Goal: Complete application form: Complete application form

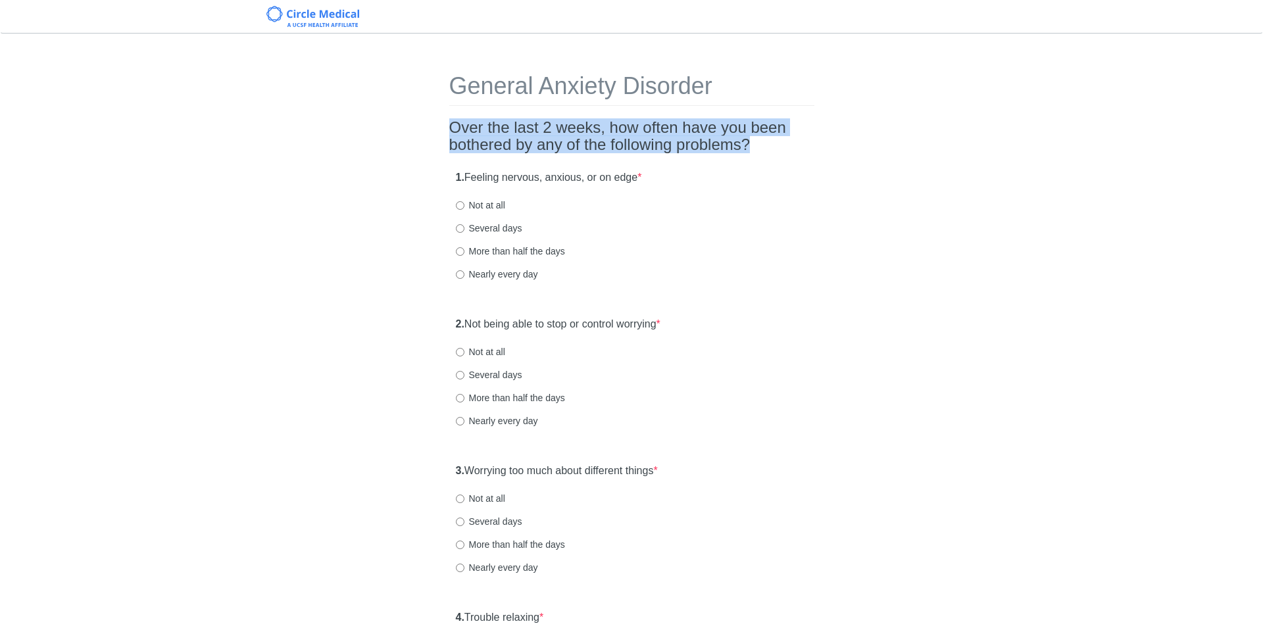
drag, startPoint x: 446, startPoint y: 129, endPoint x: 783, endPoint y: 137, distance: 337.5
click at [783, 137] on div "General Anxiety Disorder Over the last 2 weeks, how often have you been bothere…" at bounding box center [631, 618] width 385 height 1143
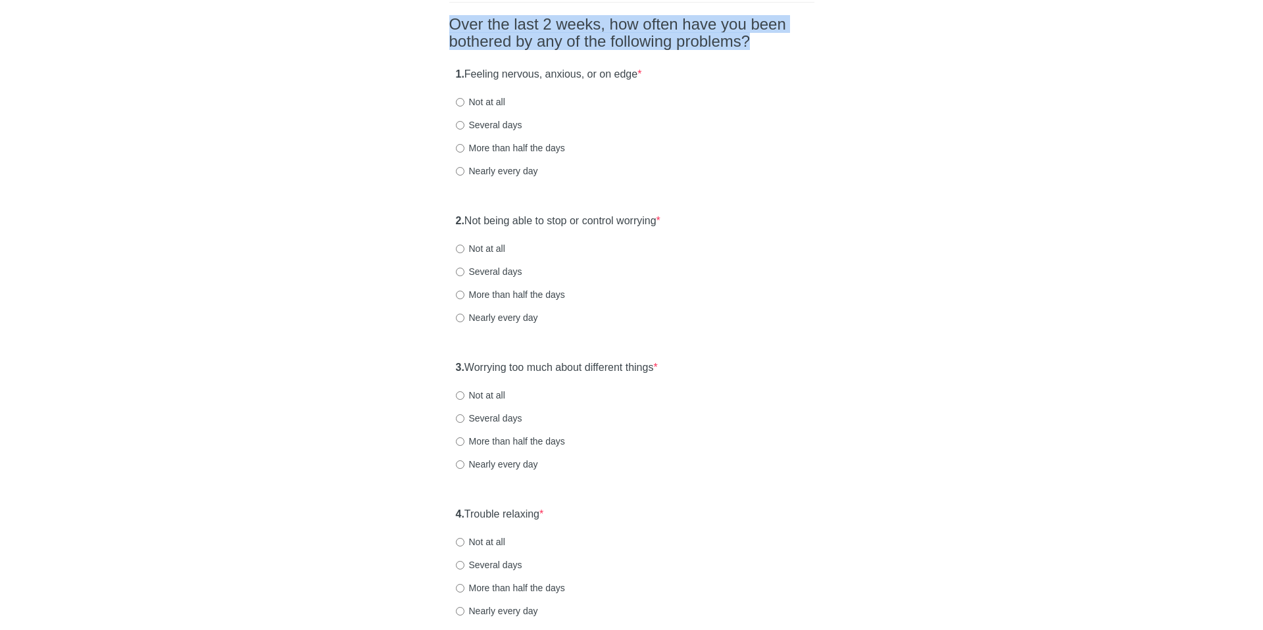
scroll to position [97, 0]
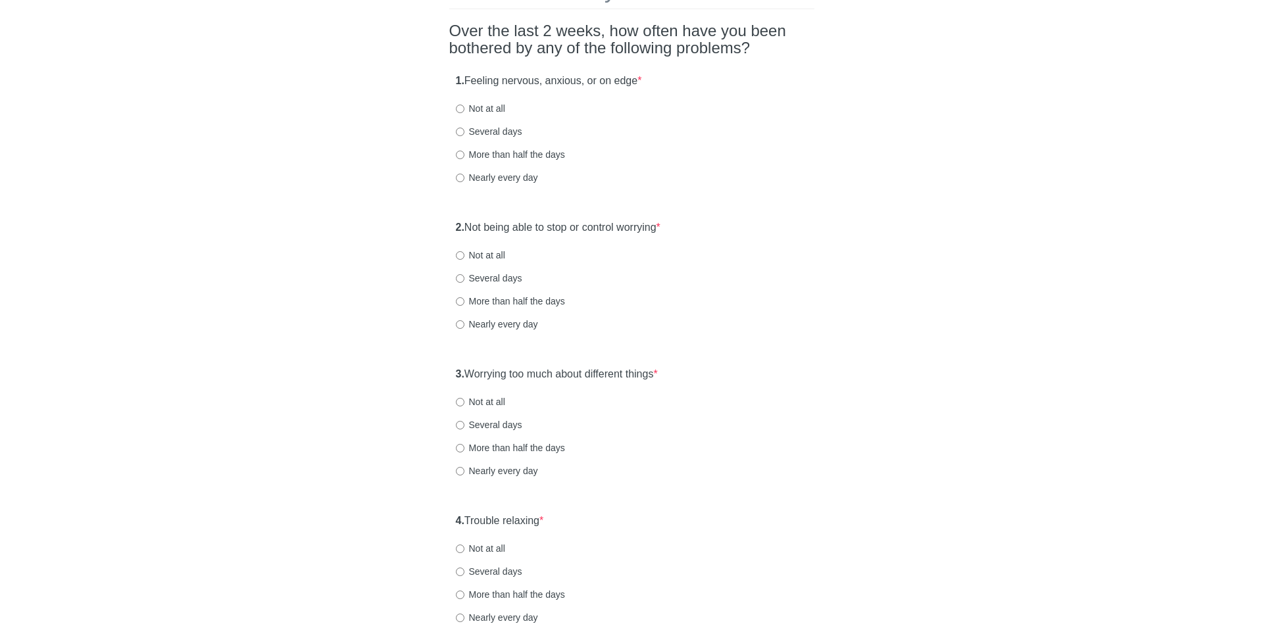
click at [487, 176] on label "Nearly every day" at bounding box center [497, 177] width 82 height 13
click at [464, 176] on input "Nearly every day" at bounding box center [460, 178] width 9 height 9
radio input "true"
drag, startPoint x: 468, startPoint y: 222, endPoint x: 716, endPoint y: 226, distance: 248.6
click at [716, 226] on div "2. Not being able to stop or control worrying * Not at all Several days More th…" at bounding box center [631, 282] width 365 height 137
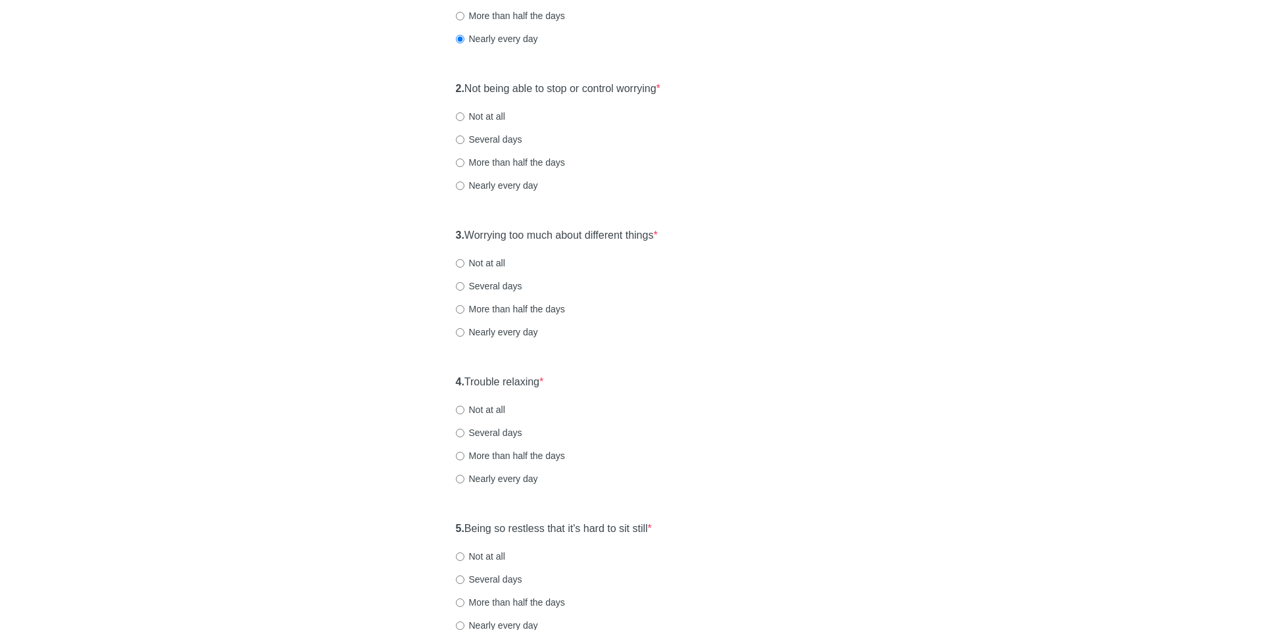
scroll to position [274, 0]
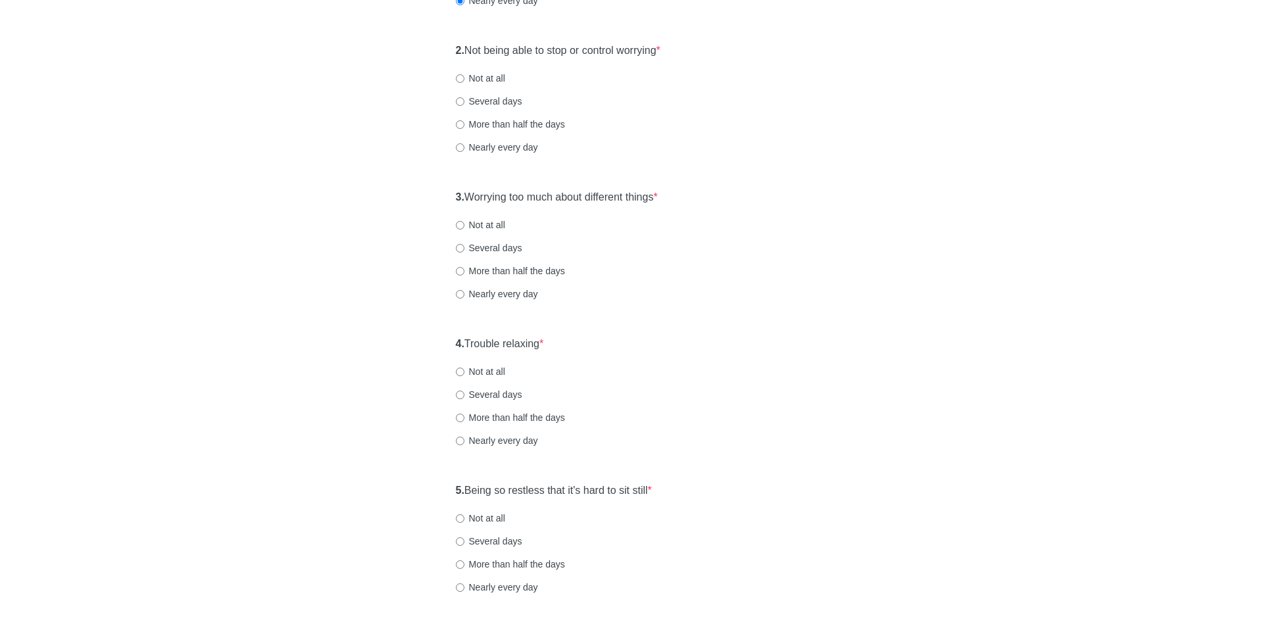
click at [487, 118] on label "More than half the days" at bounding box center [510, 124] width 109 height 13
click at [464, 120] on input "More than half the days" at bounding box center [460, 124] width 9 height 9
radio input "true"
drag, startPoint x: 485, startPoint y: 189, endPoint x: 684, endPoint y: 189, distance: 198.6
click at [684, 189] on div "3. Worrying too much about different things * Not at all Several days More than…" at bounding box center [631, 251] width 365 height 137
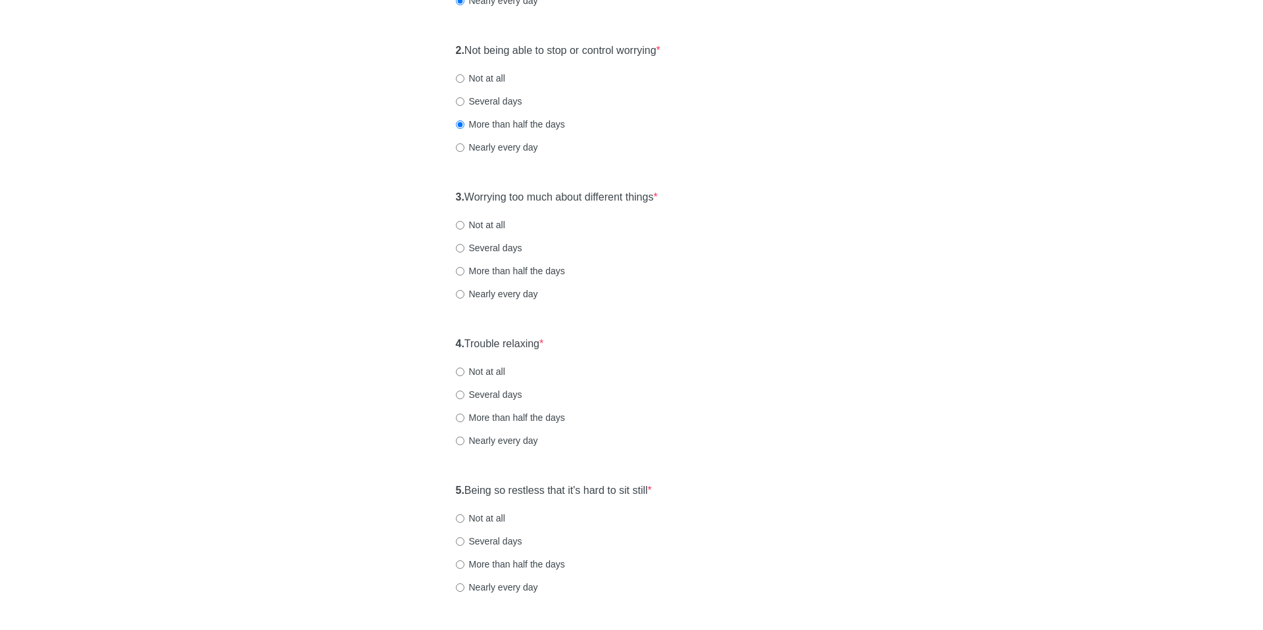
click at [684, 189] on div "3. Worrying too much about different things * Not at all Several days More than…" at bounding box center [631, 251] width 365 height 137
drag, startPoint x: 684, startPoint y: 189, endPoint x: 666, endPoint y: 197, distance: 19.4
click at [666, 197] on div "3. Worrying too much about different things * Not at all Several days More than…" at bounding box center [631, 251] width 365 height 137
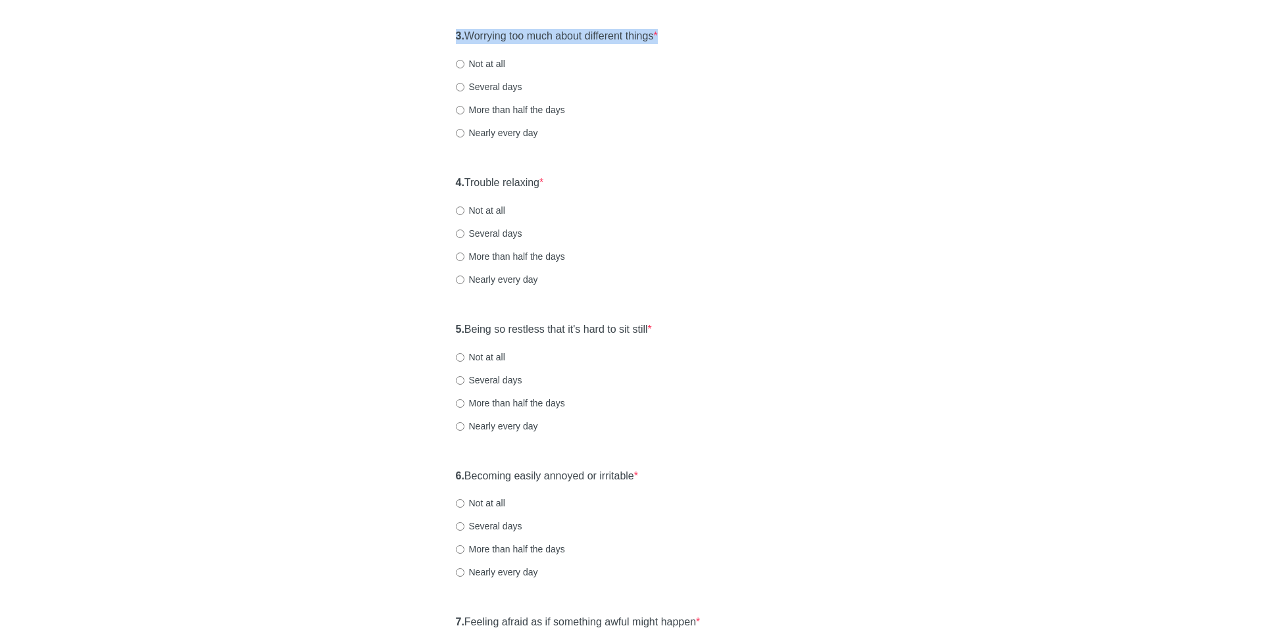
scroll to position [436, 0]
click at [496, 132] on label "Nearly every day" at bounding box center [497, 131] width 82 height 13
click at [464, 132] on input "Nearly every day" at bounding box center [460, 132] width 9 height 9
radio input "true"
drag, startPoint x: 483, startPoint y: 173, endPoint x: 607, endPoint y: 174, distance: 123.6
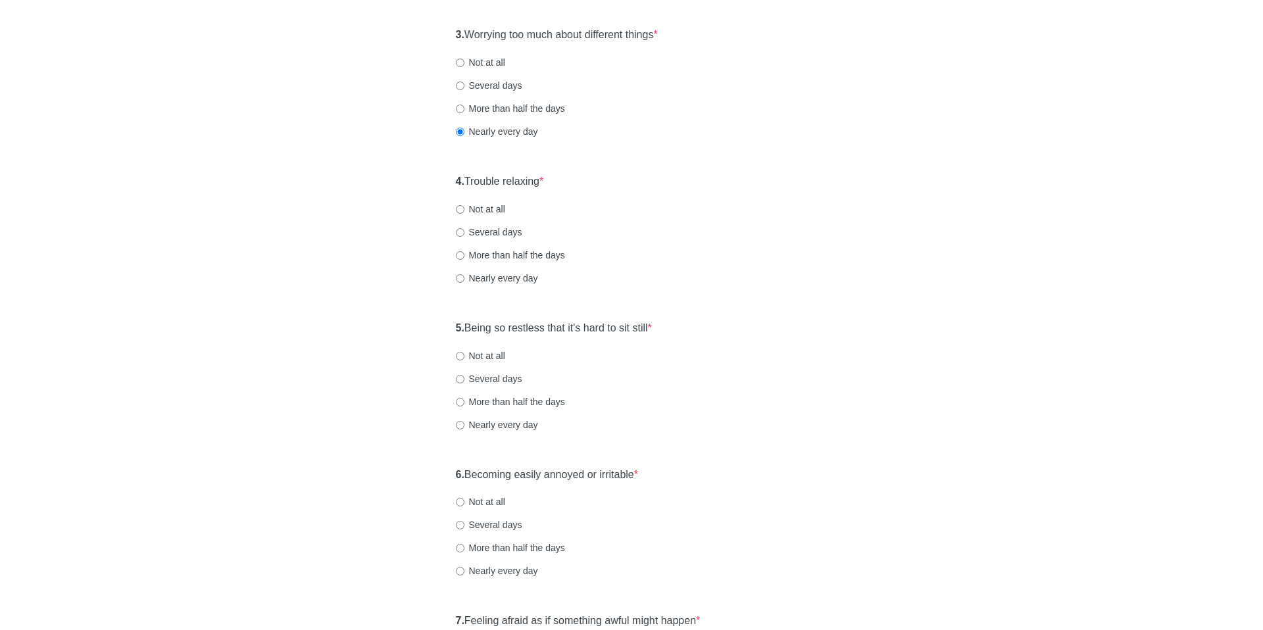
click at [607, 174] on div "4. Trouble relaxing * Not at all Several days More than half the days Nearly ev…" at bounding box center [631, 236] width 365 height 137
click at [528, 254] on label "More than half the days" at bounding box center [510, 255] width 109 height 13
click at [464, 254] on input "More than half the days" at bounding box center [460, 255] width 9 height 9
radio input "true"
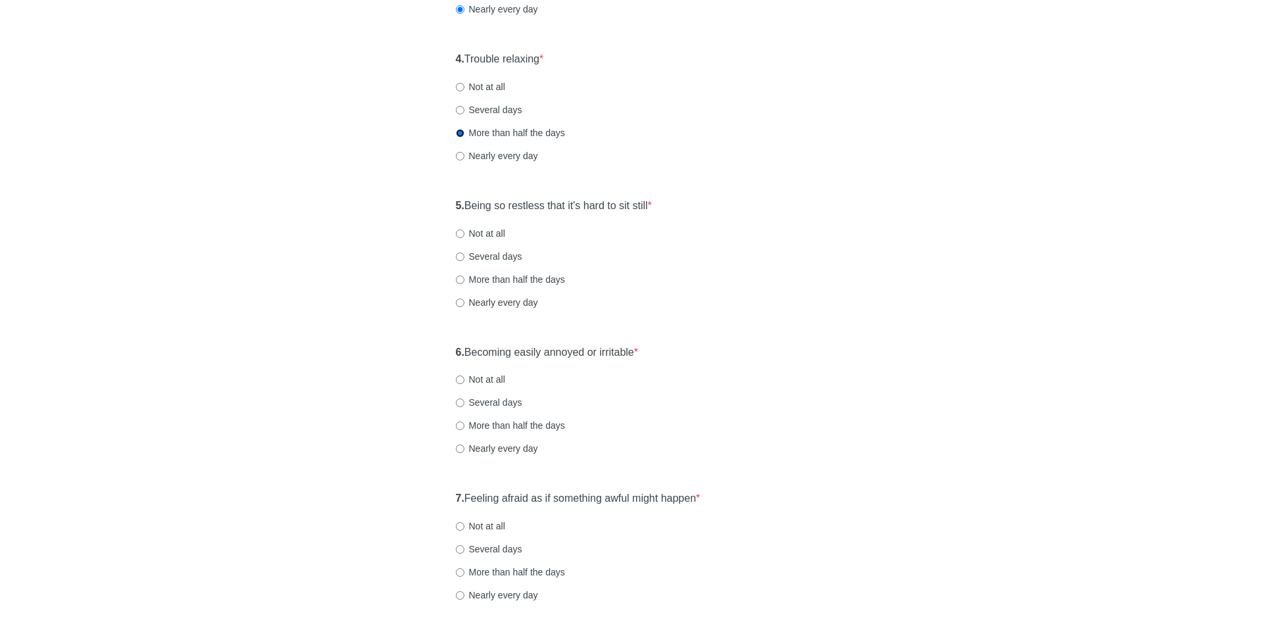
scroll to position [558, 0]
drag, startPoint x: 489, startPoint y: 209, endPoint x: 850, endPoint y: 186, distance: 361.8
click at [850, 186] on div "General Anxiety Disorder Over the last 2 weeks, how often have you been bothere…" at bounding box center [631, 60] width 769 height 1143
click at [639, 218] on div "5. Being so restless that it's hard to sit still * Not at all Several days More…" at bounding box center [631, 261] width 365 height 137
drag, startPoint x: 662, startPoint y: 205, endPoint x: 407, endPoint y: 231, distance: 255.9
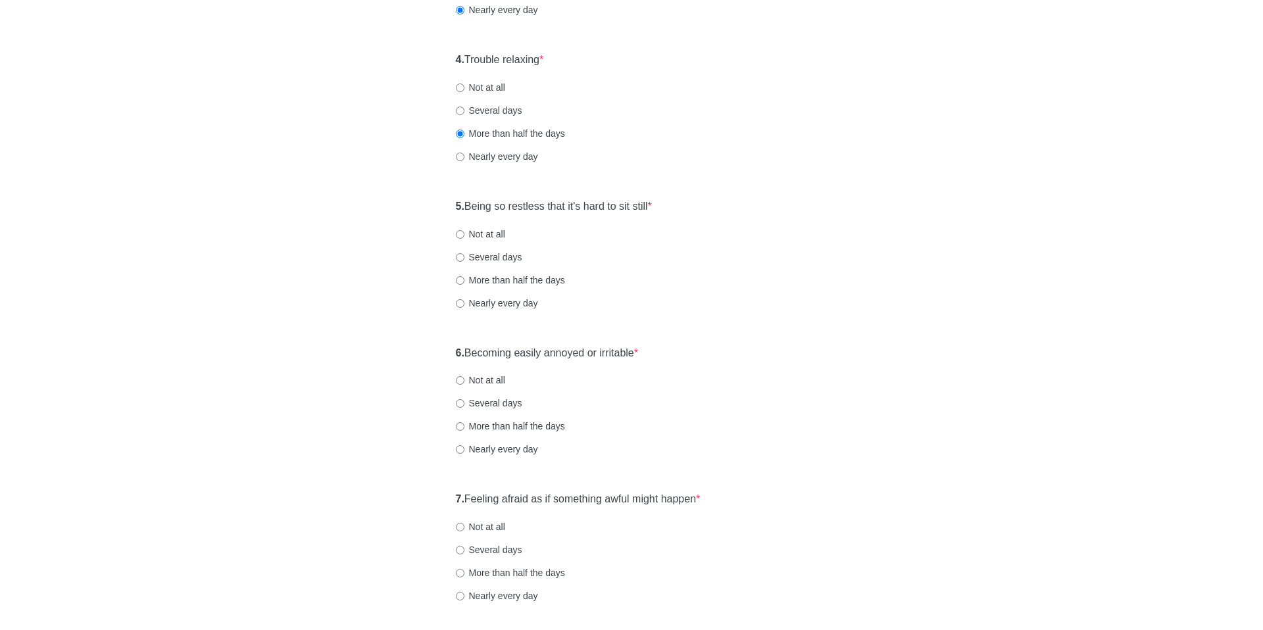
click at [407, 231] on div "General Anxiety Disorder Over the last 2 weeks, how often have you been bothere…" at bounding box center [631, 60] width 769 height 1143
click at [479, 208] on label "5. Being so restless that it's hard to sit still *" at bounding box center [554, 206] width 196 height 15
drag, startPoint x: 479, startPoint y: 208, endPoint x: 688, endPoint y: 224, distance: 209.1
click at [688, 224] on div "5. Being so restless that it's hard to sit still * Not at all Several days More…" at bounding box center [631, 261] width 365 height 137
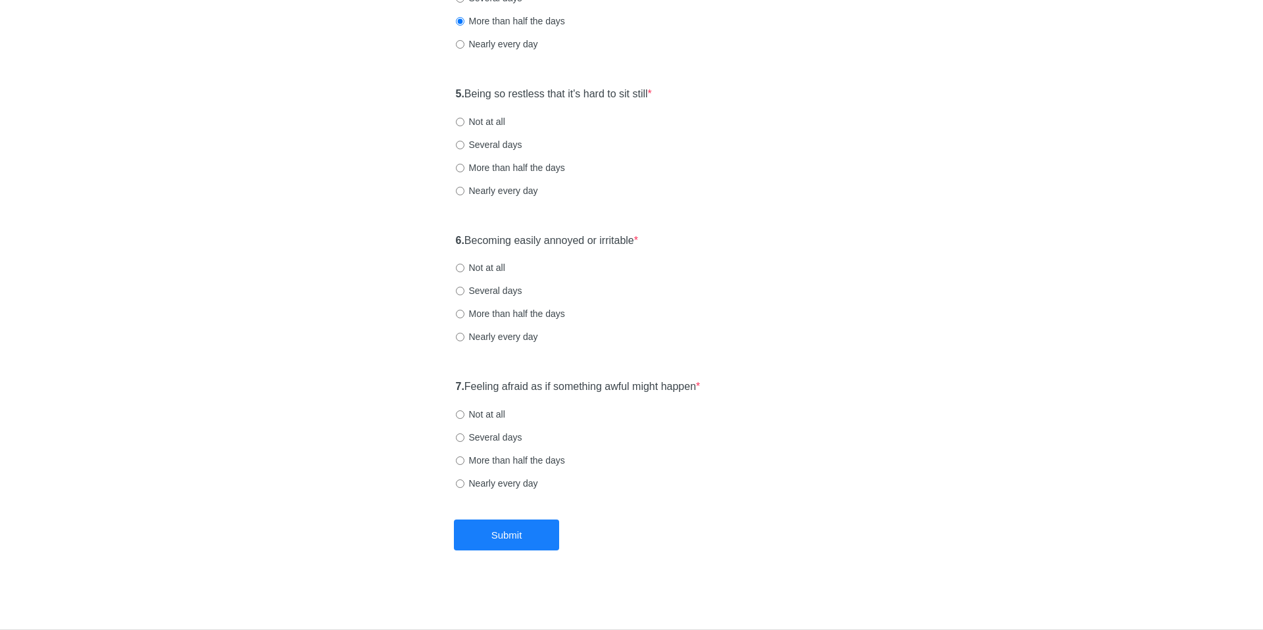
click at [497, 136] on div "5. Being so restless that it's hard to sit still * Not at all Several days More…" at bounding box center [631, 148] width 365 height 137
click at [490, 155] on div "5. Being so restless that it's hard to sit still * Not at all Several days More…" at bounding box center [631, 148] width 365 height 137
click at [491, 141] on label "Several days" at bounding box center [489, 144] width 66 height 13
click at [464, 141] on input "Several days" at bounding box center [460, 145] width 9 height 9
radio input "true"
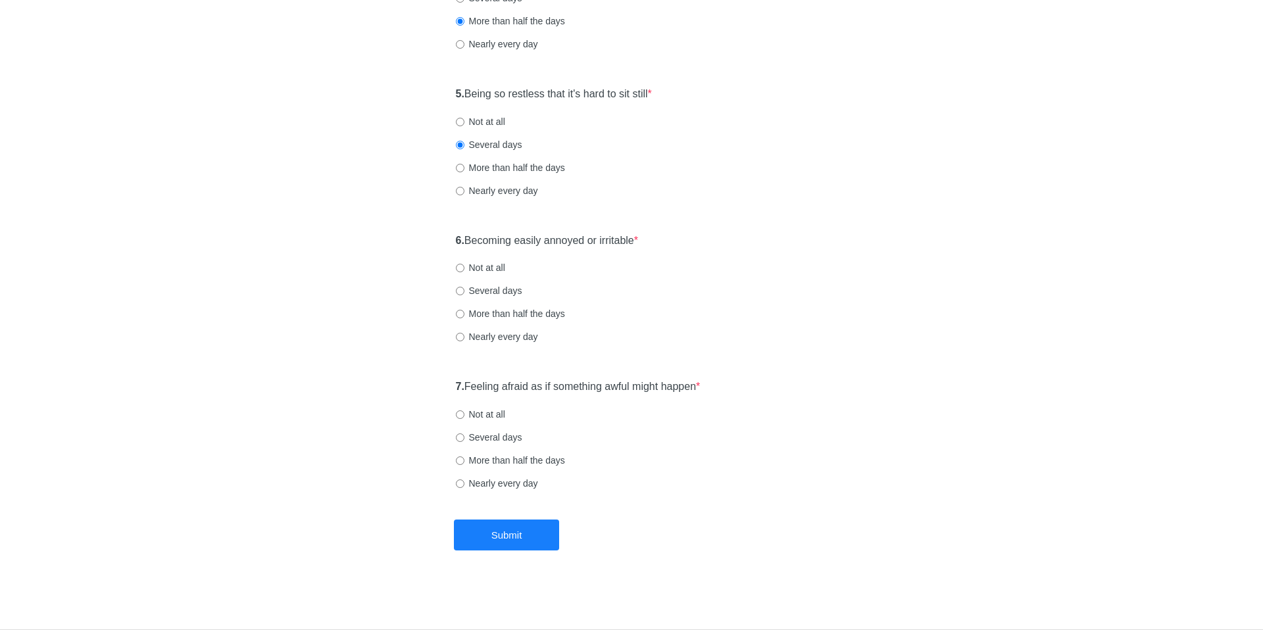
drag, startPoint x: 469, startPoint y: 244, endPoint x: 674, endPoint y: 245, distance: 205.2
click at [674, 245] on div "6. Becoming easily annoyed or irritable * Not at all Several days More than hal…" at bounding box center [631, 295] width 365 height 137
click at [504, 295] on label "Several days" at bounding box center [489, 290] width 66 height 13
click at [464, 295] on input "Several days" at bounding box center [460, 291] width 9 height 9
radio input "true"
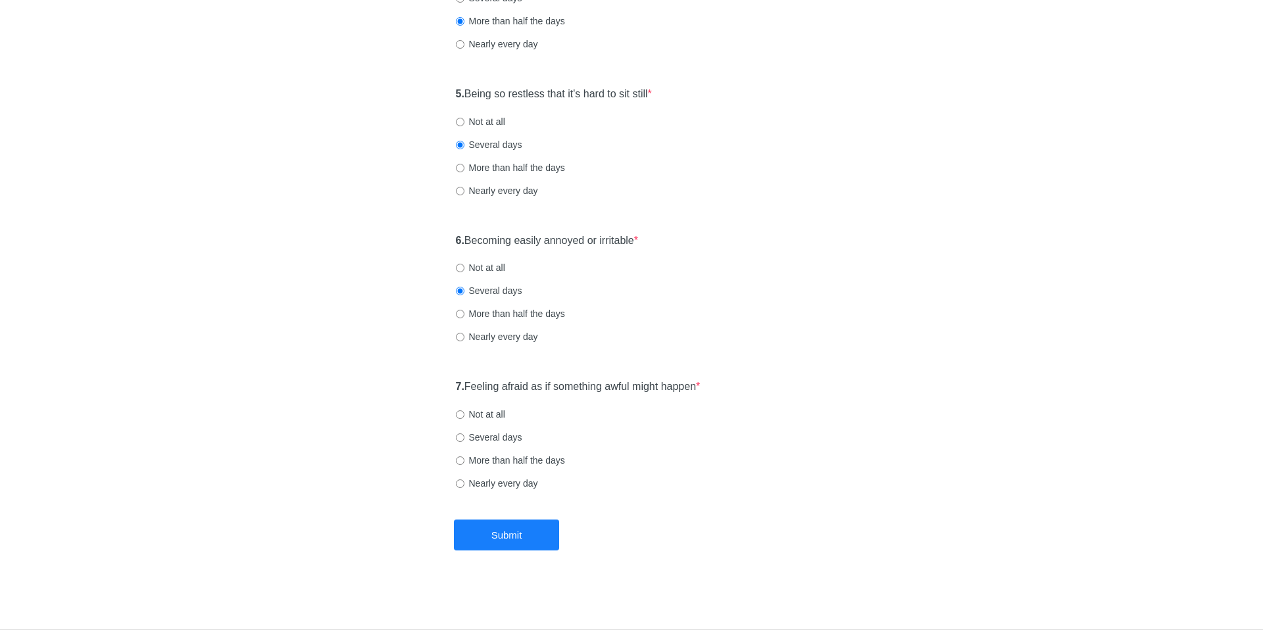
drag, startPoint x: 483, startPoint y: 388, endPoint x: 717, endPoint y: 398, distance: 233.7
click at [717, 398] on div "7. Feeling afraid as if something awful might happen * Not at all Several days …" at bounding box center [631, 441] width 365 height 137
click at [496, 419] on label "Not at all" at bounding box center [480, 414] width 49 height 13
click at [464, 419] on input "Not at all" at bounding box center [460, 414] width 9 height 9
radio input "true"
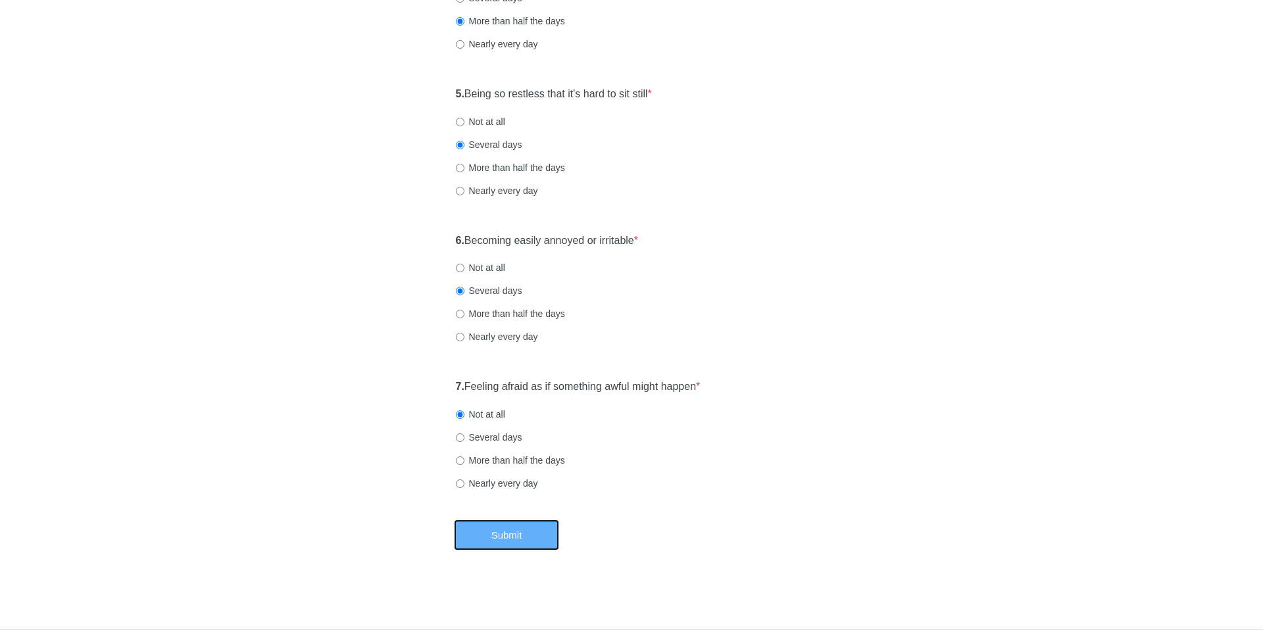
click at [520, 520] on button "Submit" at bounding box center [506, 535] width 105 height 31
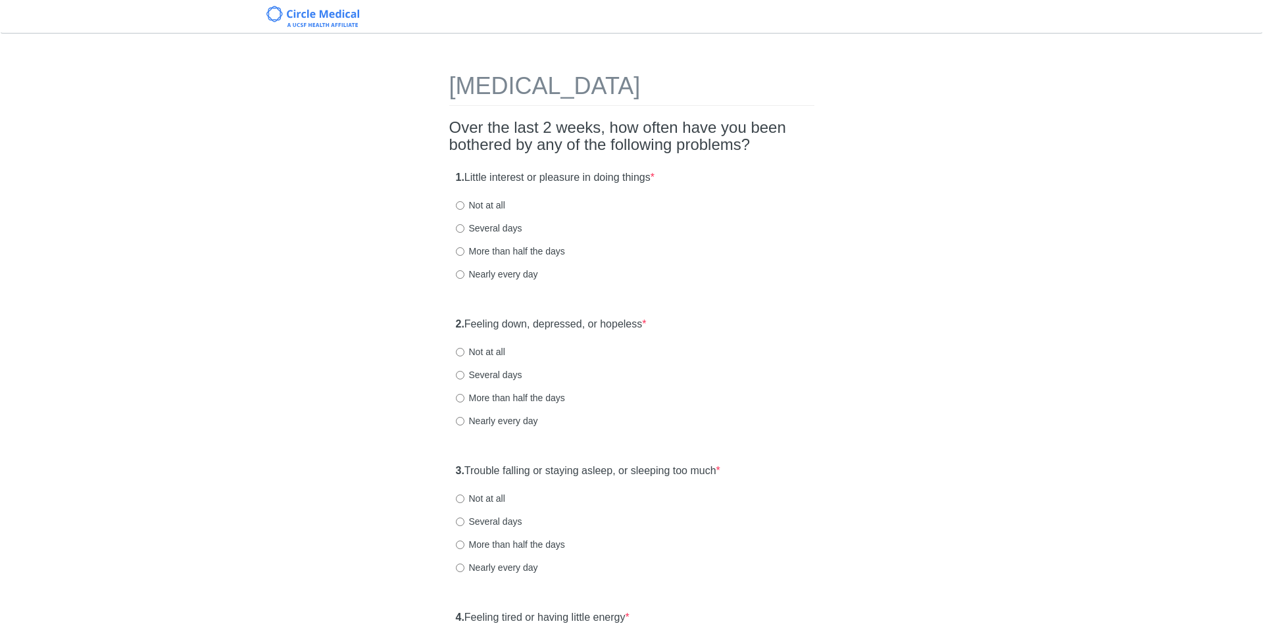
drag, startPoint x: 469, startPoint y: 181, endPoint x: 722, endPoint y: 176, distance: 253.2
click at [722, 176] on div "1. Little interest or pleasure in doing things * Not at all Several days More t…" at bounding box center [631, 232] width 365 height 137
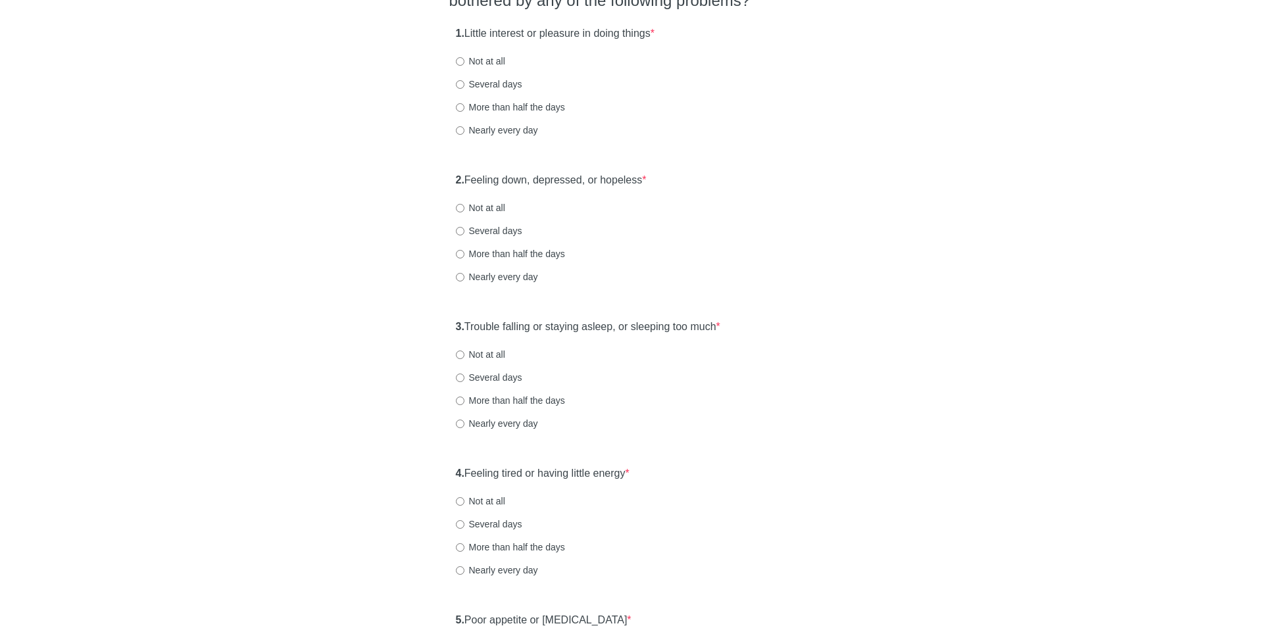
scroll to position [147, 0]
click at [493, 60] on label "Not at all" at bounding box center [480, 58] width 49 height 13
click at [464, 60] on input "Not at all" at bounding box center [460, 59] width 9 height 9
radio input "true"
drag, startPoint x: 470, startPoint y: 182, endPoint x: 740, endPoint y: 181, distance: 270.9
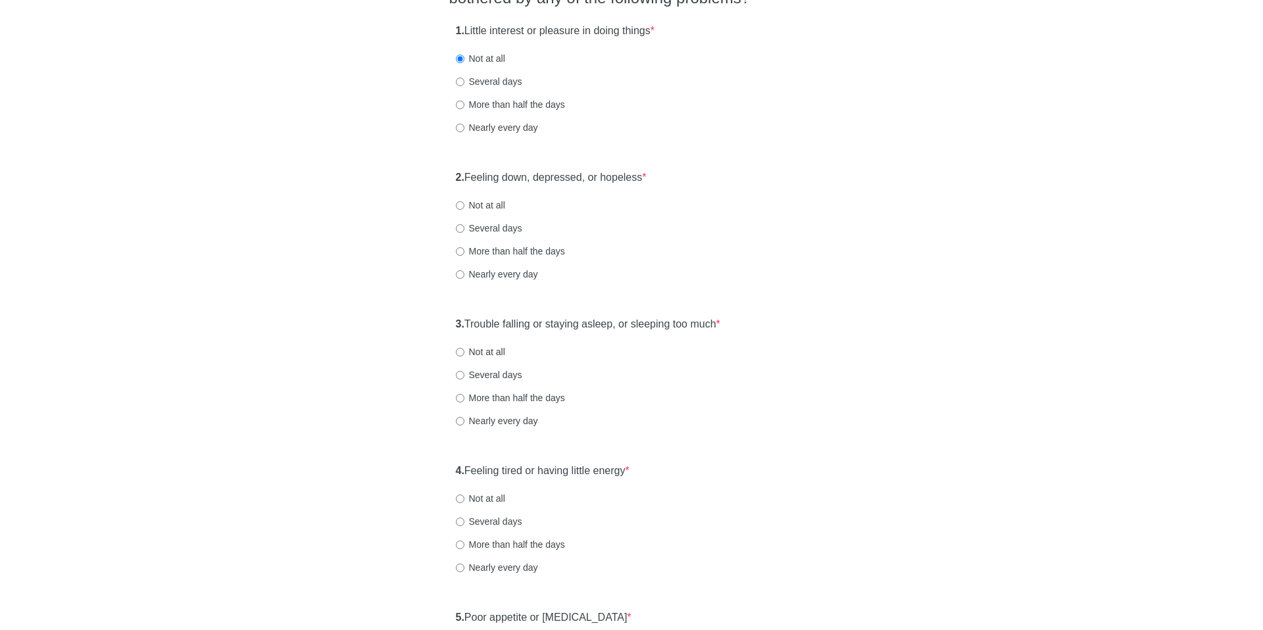
click at [740, 181] on div "2. Feeling down, depressed, or hopeless * Not at all Several days More than hal…" at bounding box center [631, 232] width 365 height 137
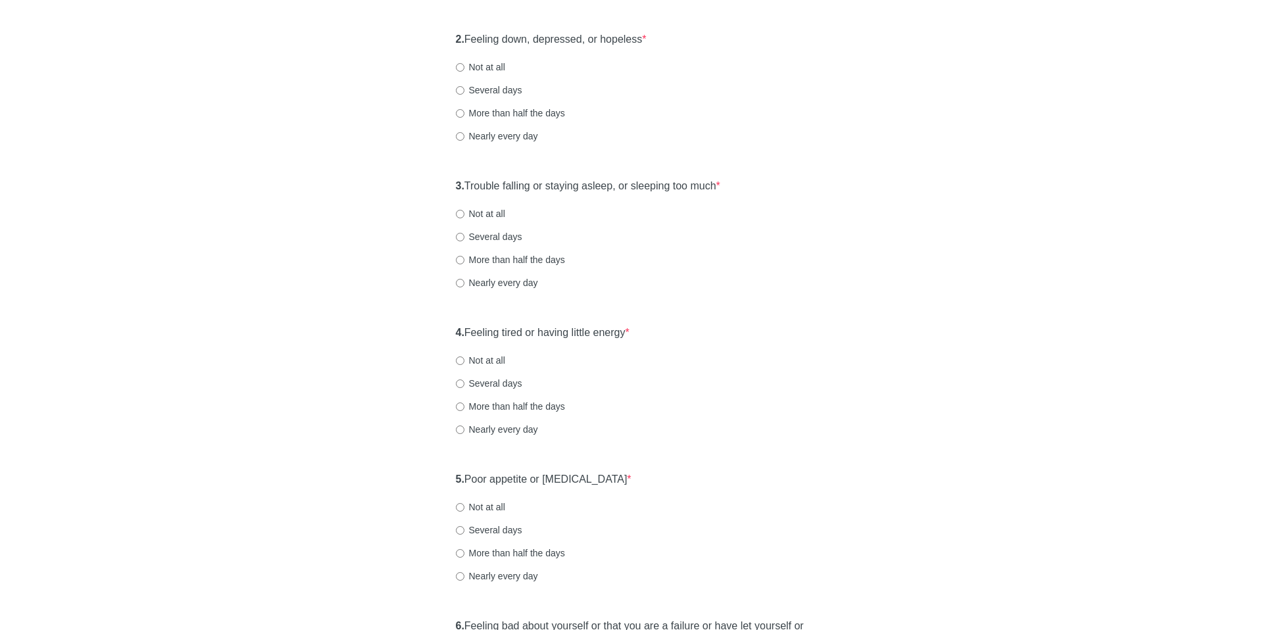
scroll to position [286, 0]
click at [484, 62] on label "Not at all" at bounding box center [480, 65] width 49 height 13
click at [464, 62] on input "Not at all" at bounding box center [460, 66] width 9 height 9
radio input "true"
drag, startPoint x: 613, startPoint y: 180, endPoint x: 914, endPoint y: 160, distance: 301.8
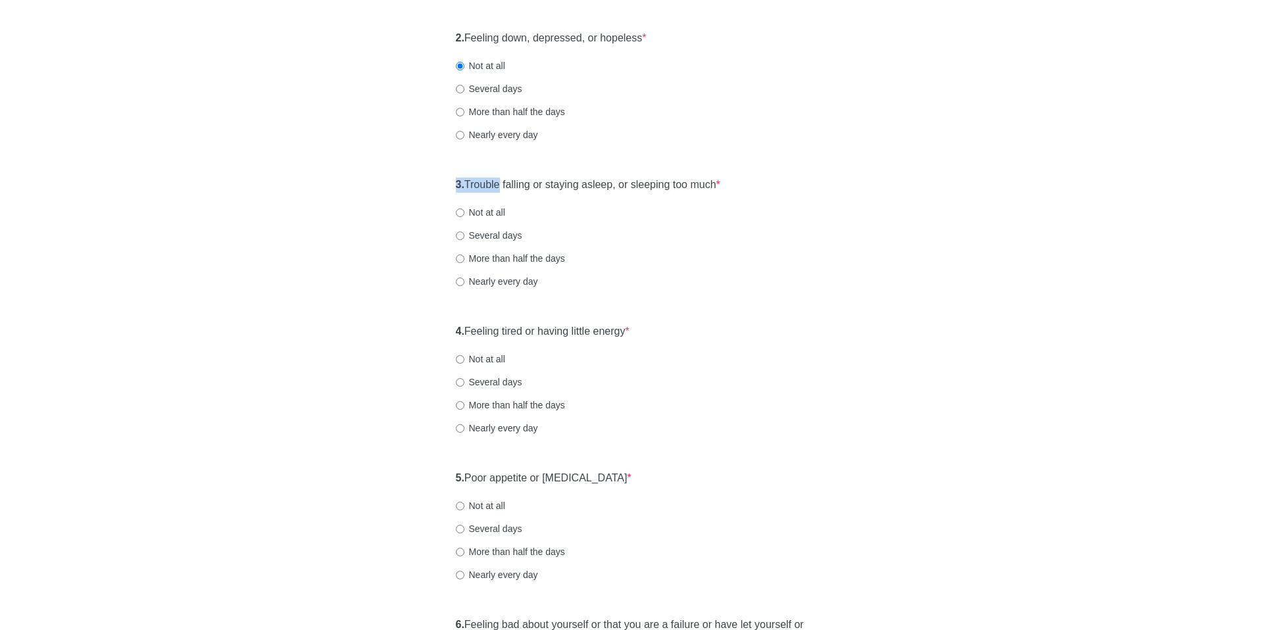
click at [914, 160] on div "Patient Health Questionnaire-9 Over the last 2 weeks, how often have you been b…" at bounding box center [631, 509] width 769 height 1496
click at [873, 208] on div "Patient Health Questionnaire-9 Over the last 2 weeks, how often have you been b…" at bounding box center [631, 509] width 769 height 1496
drag, startPoint x: 731, startPoint y: 182, endPoint x: 425, endPoint y: 205, distance: 306.7
click at [425, 205] on div "Patient Health Questionnaire-9 Over the last 2 weeks, how often have you been b…" at bounding box center [631, 509] width 769 height 1496
click at [463, 180] on strong "3." at bounding box center [460, 184] width 9 height 11
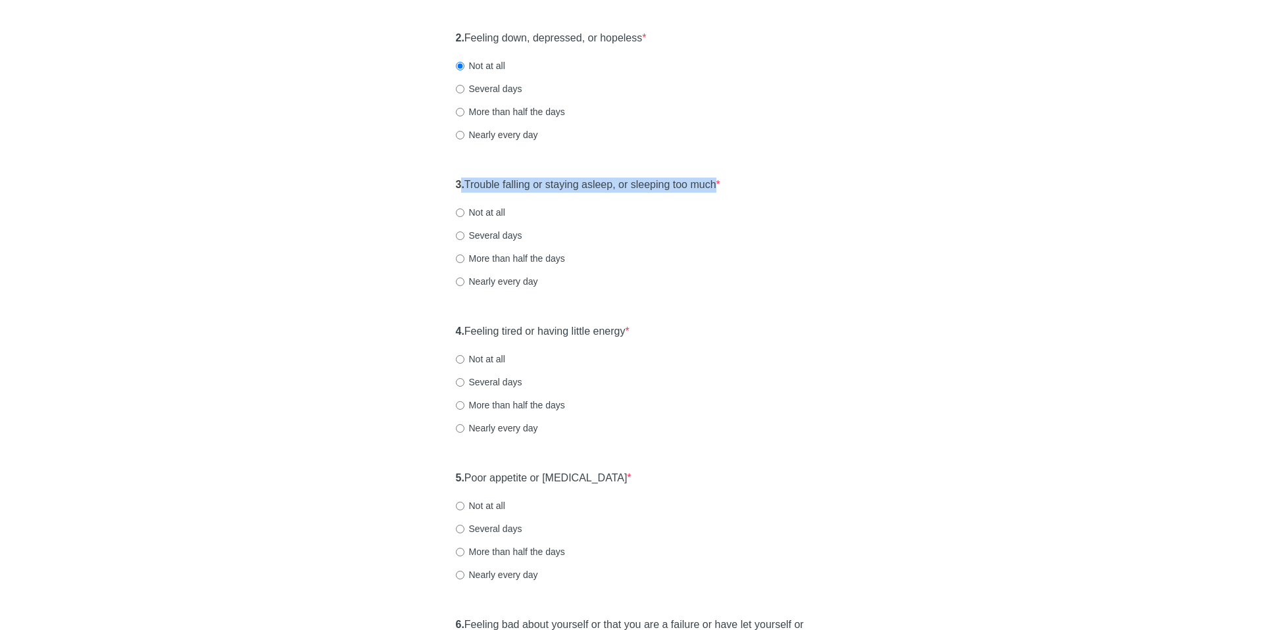
drag, startPoint x: 463, startPoint y: 180, endPoint x: 712, endPoint y: 183, distance: 249.2
click at [712, 183] on label "3. Trouble falling or staying asleep, or sleeping too much *" at bounding box center [588, 185] width 264 height 15
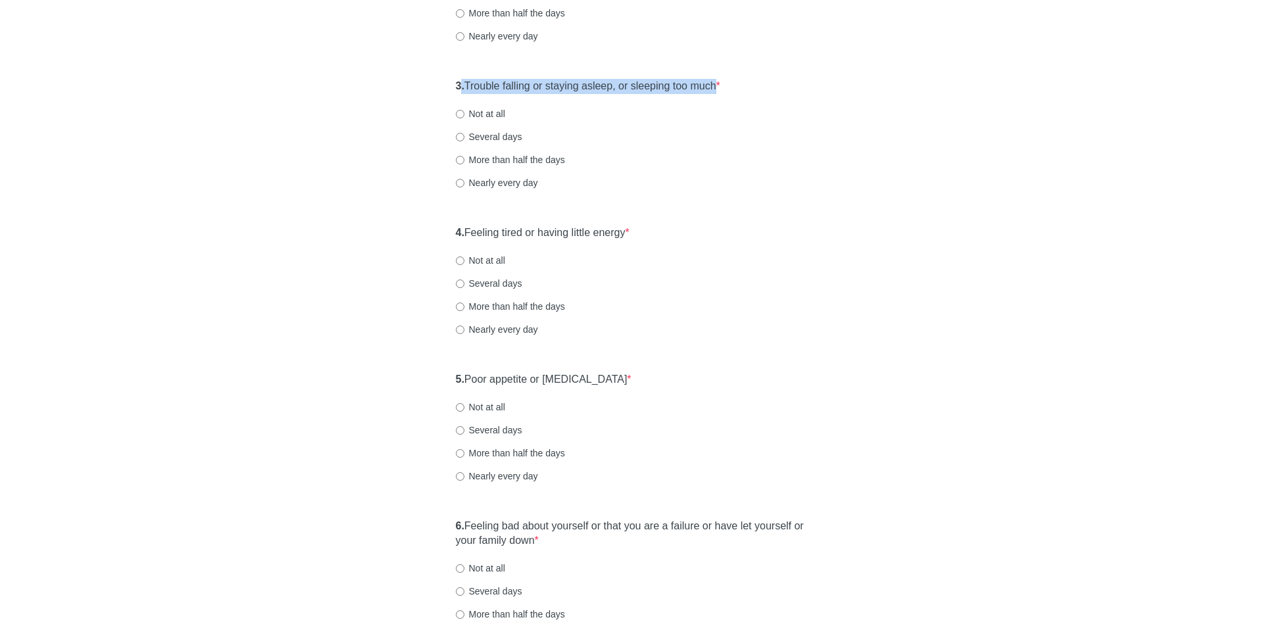
scroll to position [387, 0]
click at [494, 126] on div "3. Trouble falling or staying asleep, or sleeping too much * Not at all Several…" at bounding box center [631, 138] width 365 height 137
click at [493, 135] on label "Several days" at bounding box center [489, 134] width 66 height 13
click at [464, 135] on input "Several days" at bounding box center [460, 135] width 9 height 9
radio input "true"
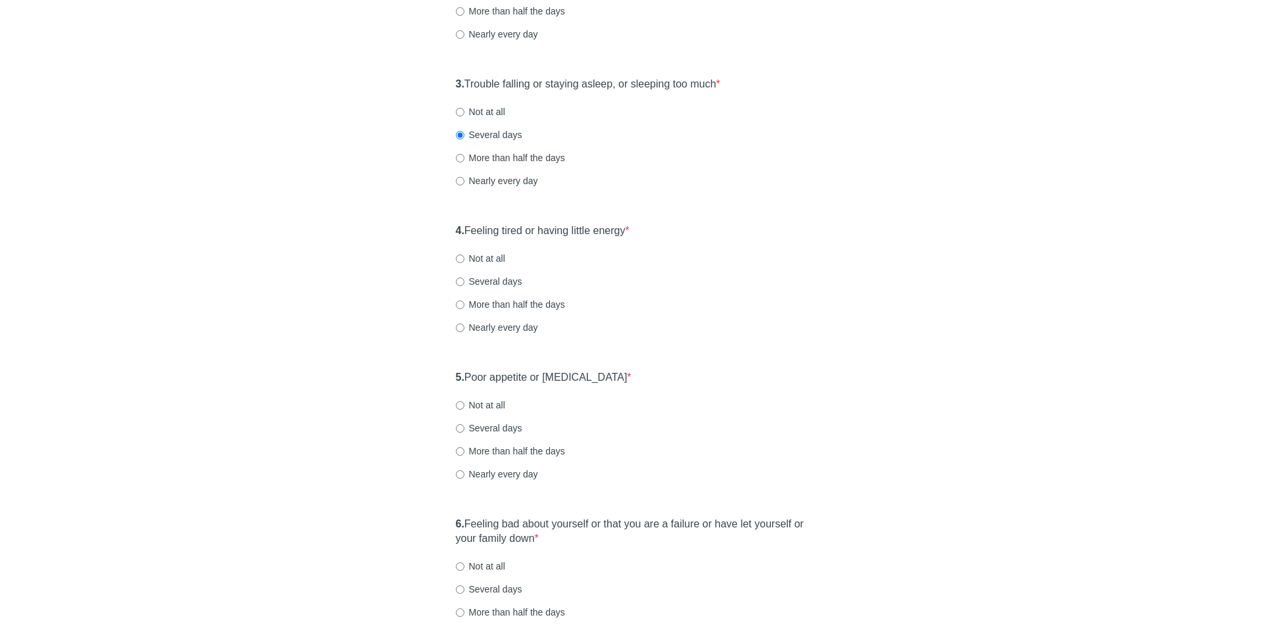
drag, startPoint x: 467, startPoint y: 235, endPoint x: 677, endPoint y: 239, distance: 209.8
click at [677, 239] on div "4. Feeling tired or having little energy * Not at all Several days More than ha…" at bounding box center [631, 285] width 365 height 137
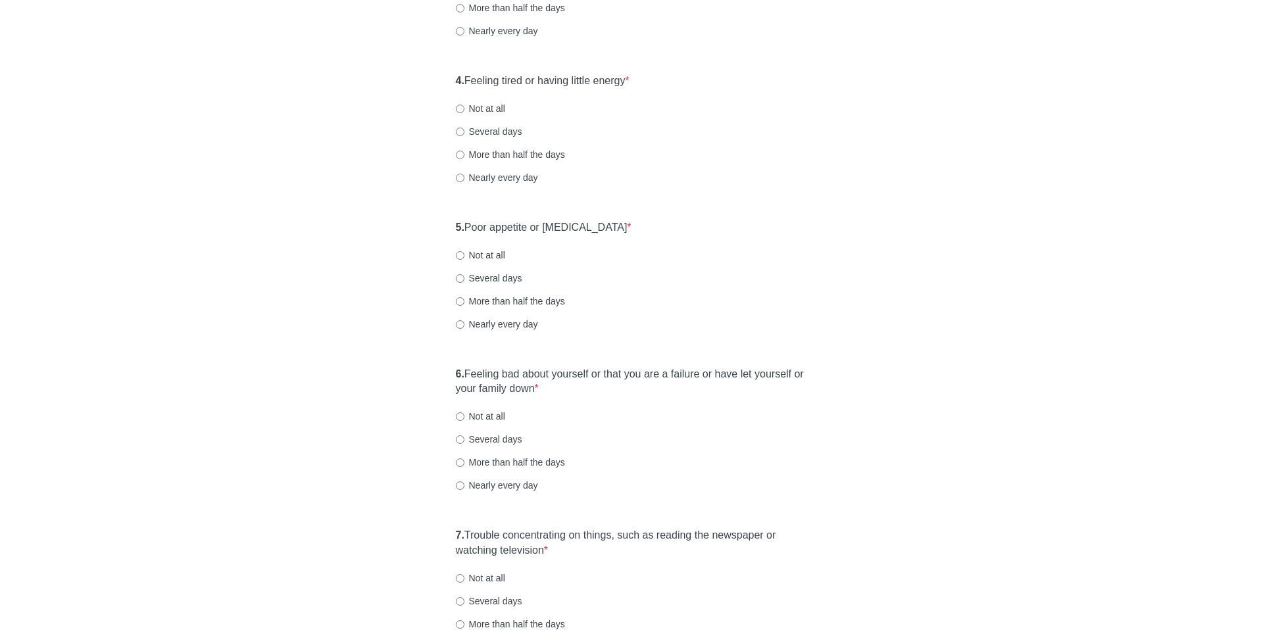
scroll to position [542, 0]
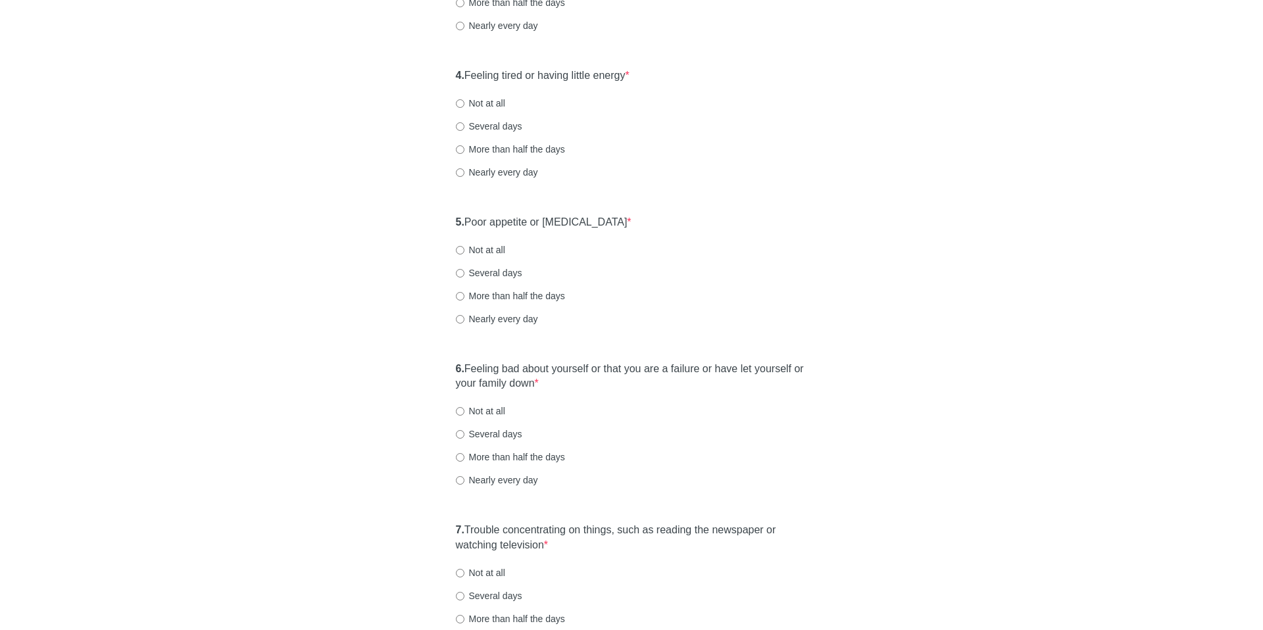
click at [477, 97] on label "Not at all" at bounding box center [480, 103] width 49 height 13
click at [464, 99] on input "Not at all" at bounding box center [460, 103] width 9 height 9
radio input "true"
drag, startPoint x: 464, startPoint y: 228, endPoint x: 724, endPoint y: 235, distance: 259.9
click at [724, 235] on div "5. Poor appetite or overeating * Not at all Several days More than half the day…" at bounding box center [631, 276] width 365 height 137
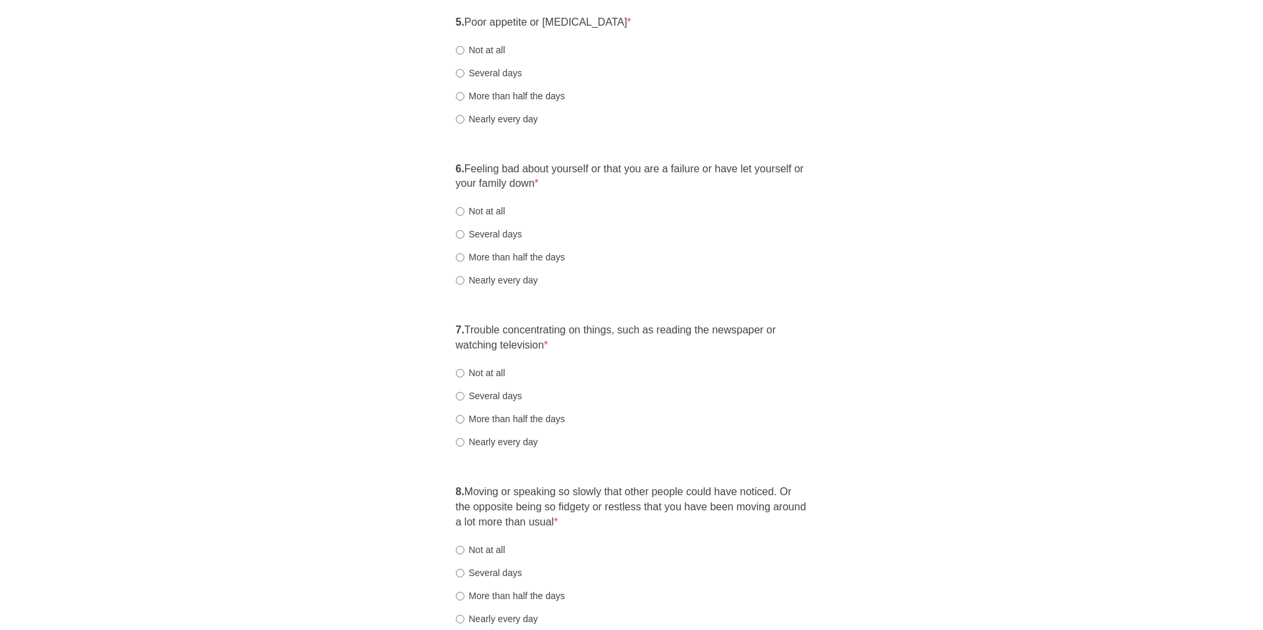
scroll to position [748, 0]
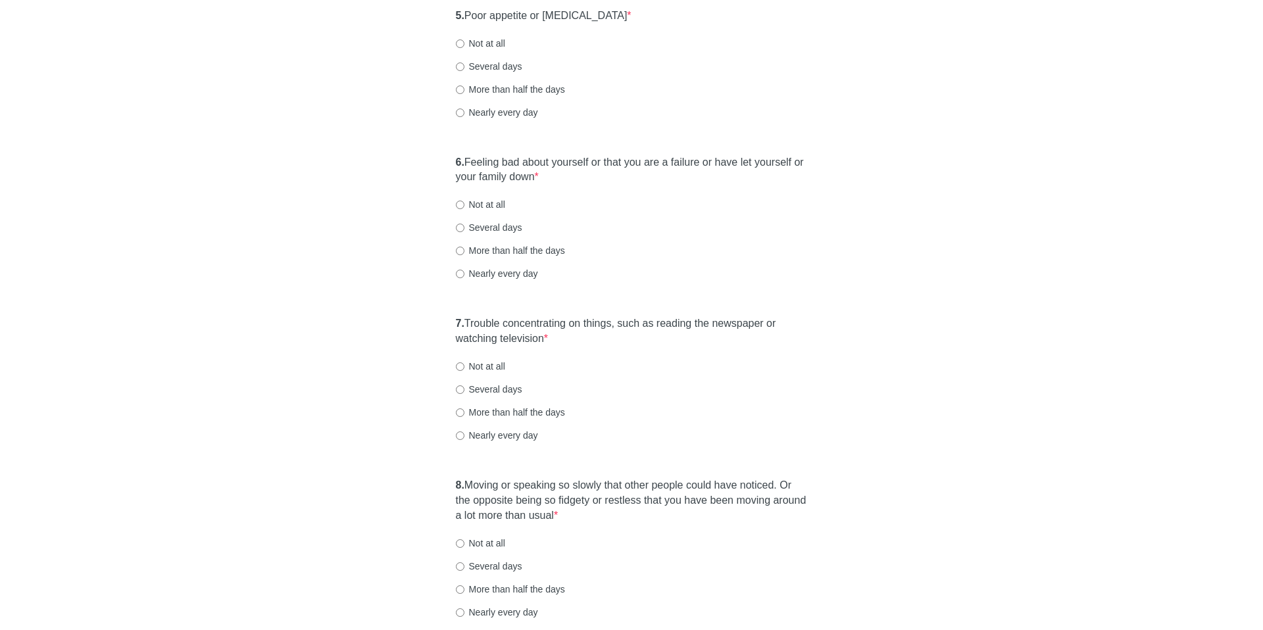
click at [489, 49] on label "Not at all" at bounding box center [480, 43] width 49 height 13
click at [464, 48] on input "Not at all" at bounding box center [460, 43] width 9 height 9
radio input "true"
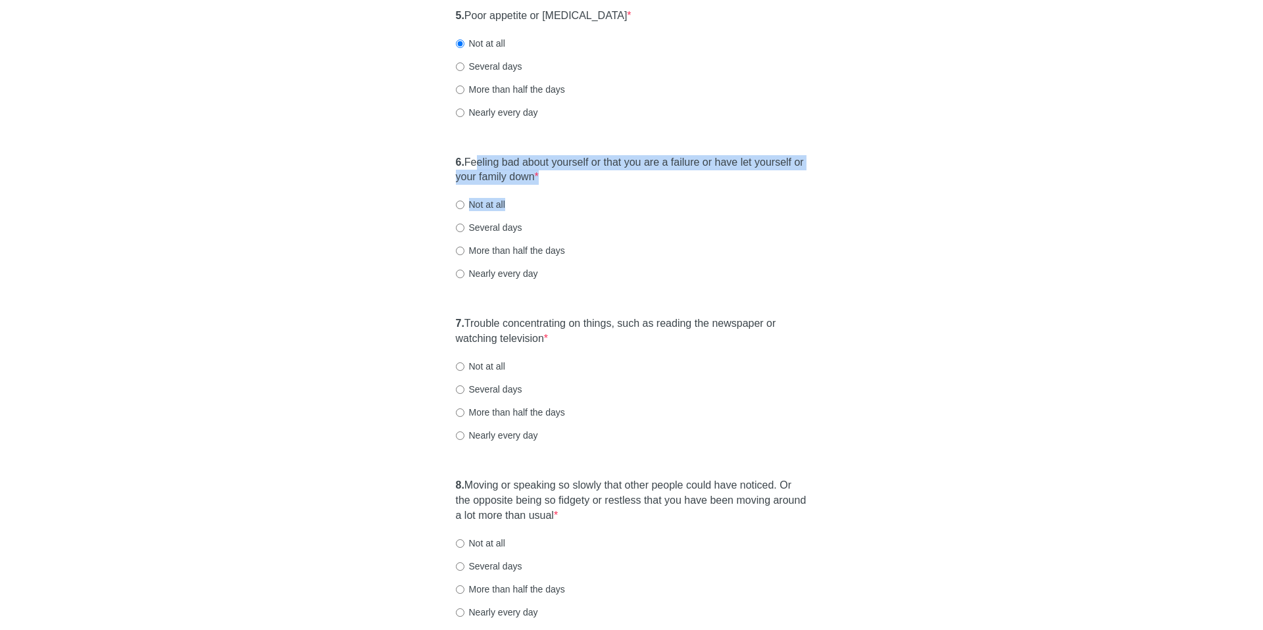
drag, startPoint x: 479, startPoint y: 163, endPoint x: 627, endPoint y: 202, distance: 153.0
click at [627, 202] on div "6. Feeling bad about yourself or that you are a failure or have let yourself or…" at bounding box center [631, 225] width 365 height 152
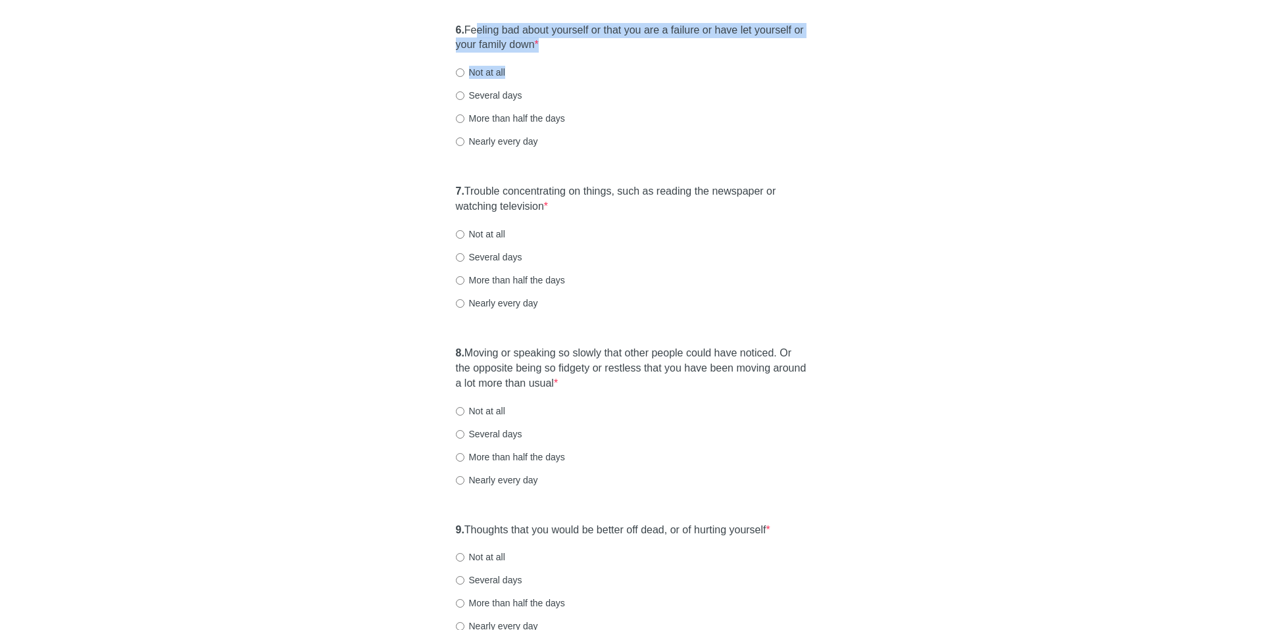
scroll to position [880, 0]
click at [472, 71] on label "Not at all" at bounding box center [480, 72] width 49 height 13
click at [464, 71] on input "Not at all" at bounding box center [460, 73] width 9 height 9
radio input "true"
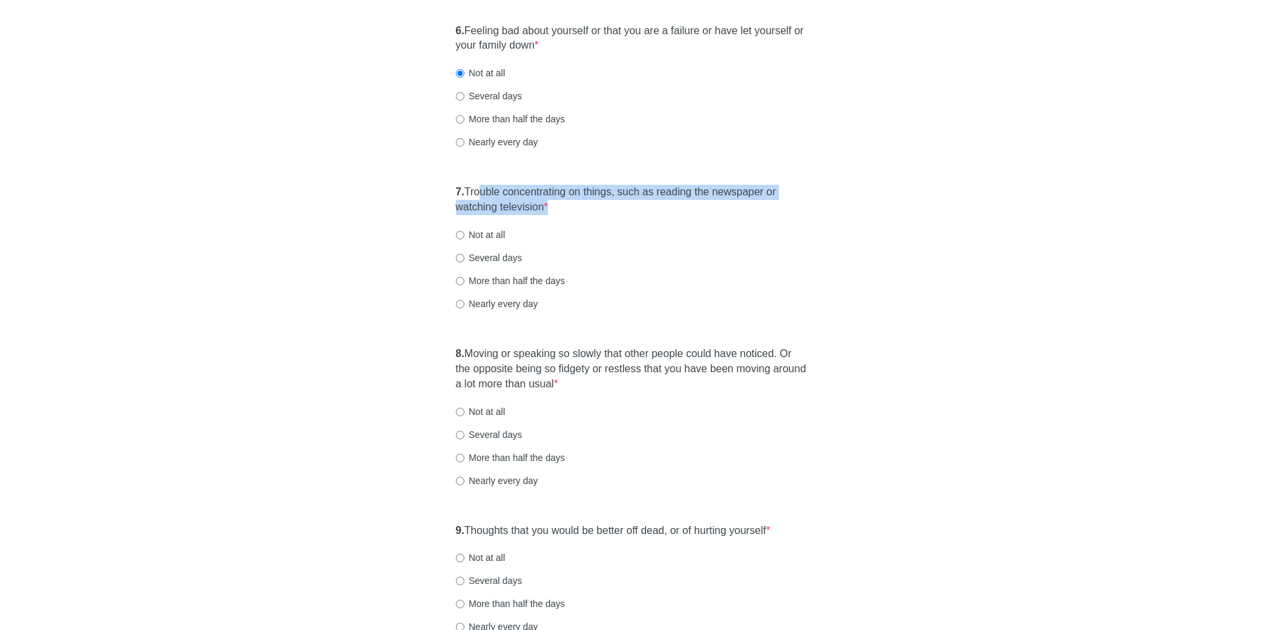
drag, startPoint x: 486, startPoint y: 189, endPoint x: 556, endPoint y: 220, distance: 76.9
click at [556, 220] on div "7. Trouble concentrating on things, such as reading the newspaper or watching t…" at bounding box center [631, 254] width 365 height 152
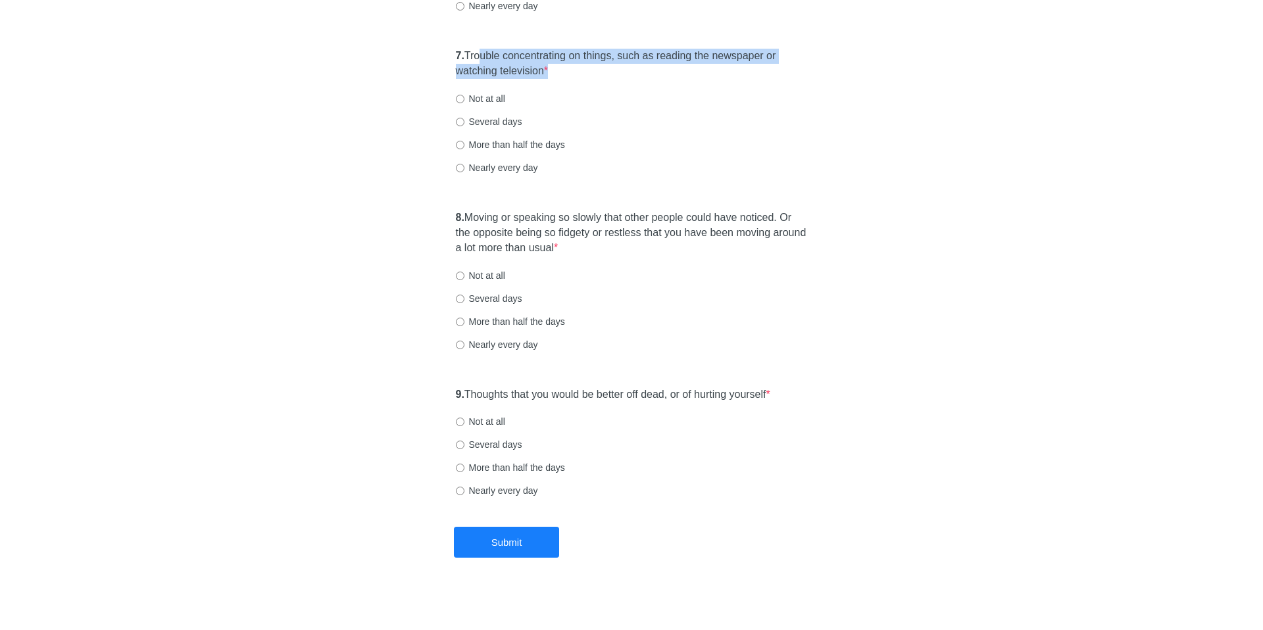
scroll to position [1017, 0]
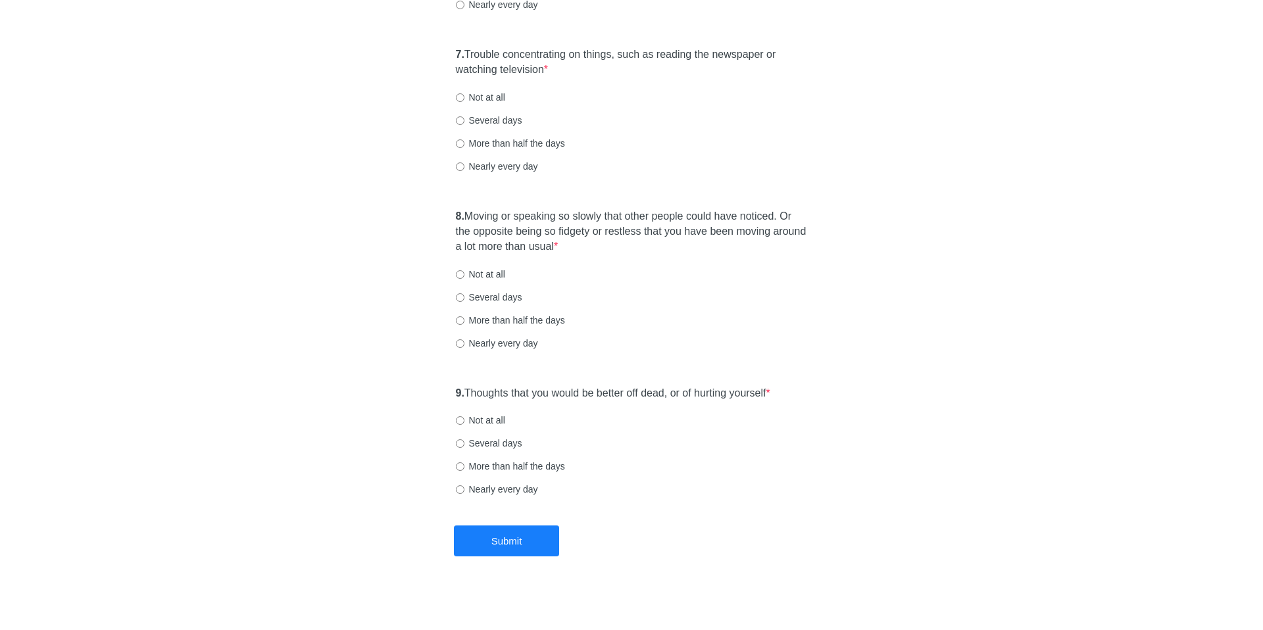
click at [479, 138] on label "More than half the days" at bounding box center [510, 143] width 109 height 13
click at [464, 139] on input "More than half the days" at bounding box center [460, 143] width 9 height 9
radio input "true"
drag, startPoint x: 483, startPoint y: 206, endPoint x: 579, endPoint y: 259, distance: 109.5
click at [579, 259] on div "8. Moving or speaking so slowly that other people could have noticed. Or the op…" at bounding box center [631, 286] width 365 height 167
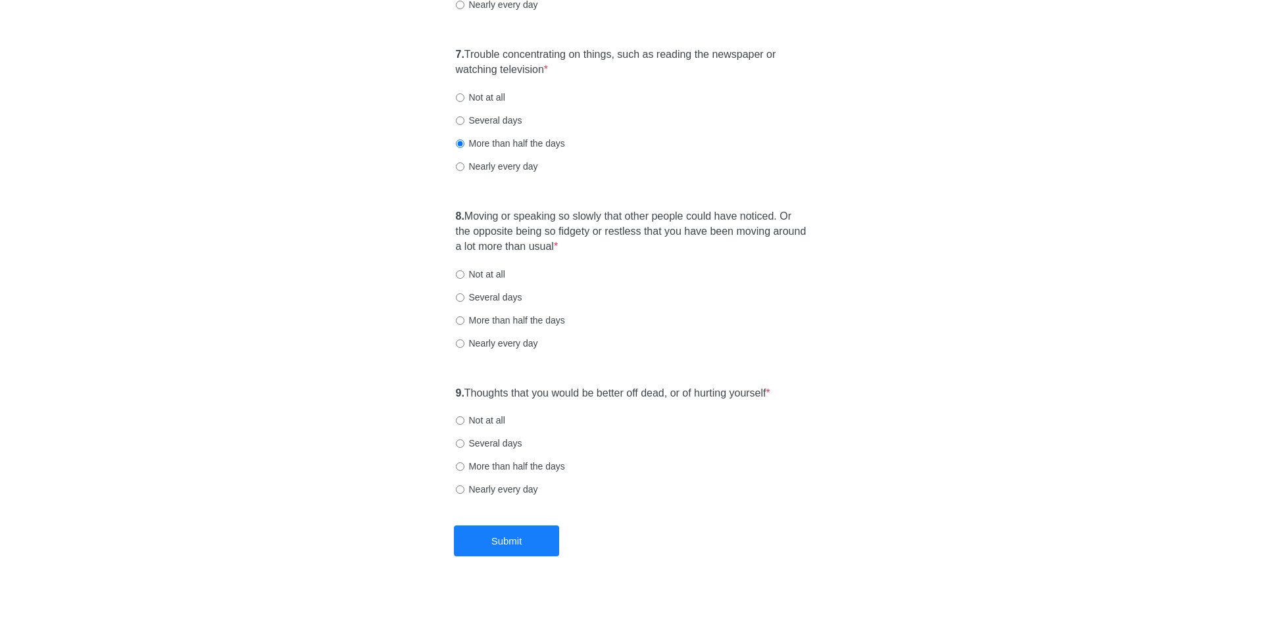
scroll to position [1023, 0]
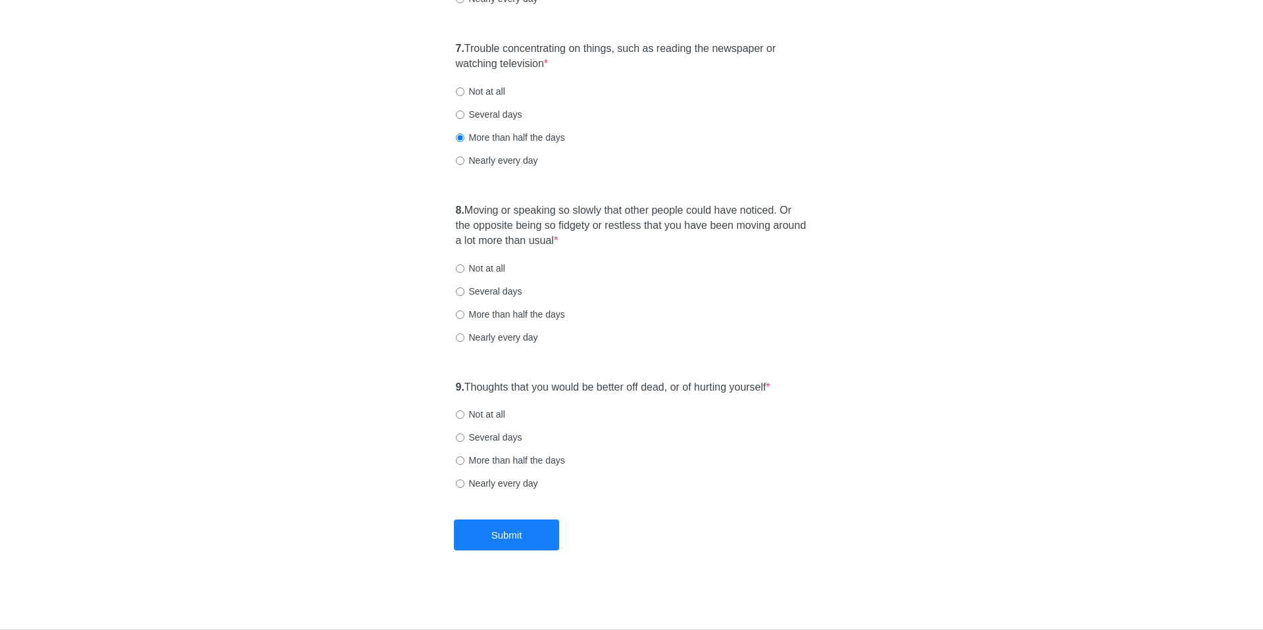
click at [514, 315] on label "More than half the days" at bounding box center [510, 314] width 109 height 13
click at [464, 315] on input "More than half the days" at bounding box center [460, 314] width 9 height 9
radio input "true"
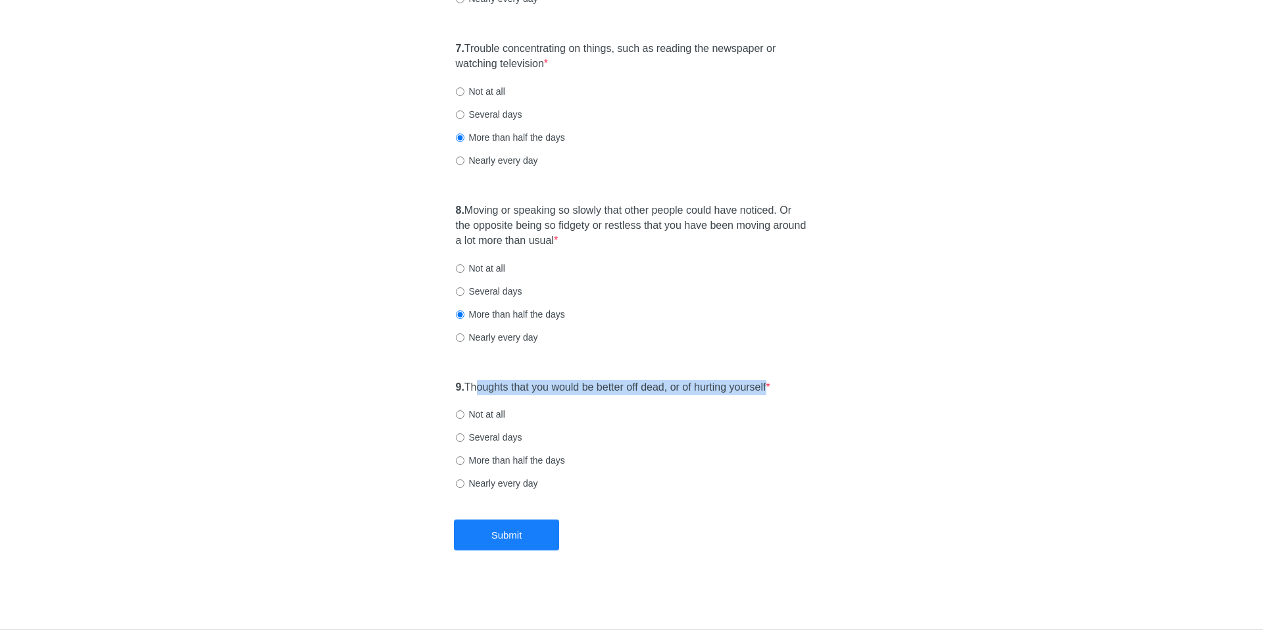
drag, startPoint x: 493, startPoint y: 385, endPoint x: 792, endPoint y: 399, distance: 299.5
click at [791, 398] on div "9. Thoughts that you would be better off dead, or of hurting yourself * Not at …" at bounding box center [631, 442] width 365 height 137
click at [470, 418] on label "Not at all" at bounding box center [480, 414] width 49 height 13
click at [464, 418] on input "Not at all" at bounding box center [460, 414] width 9 height 9
radio input "true"
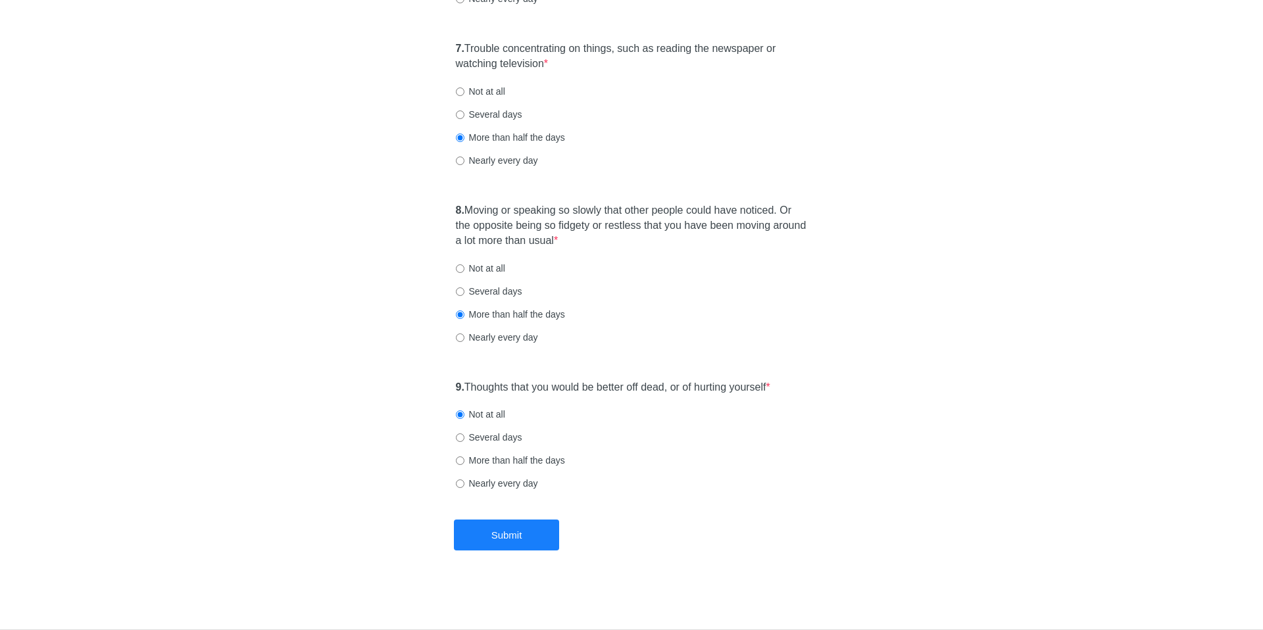
click at [501, 533] on button "Submit" at bounding box center [506, 535] width 105 height 31
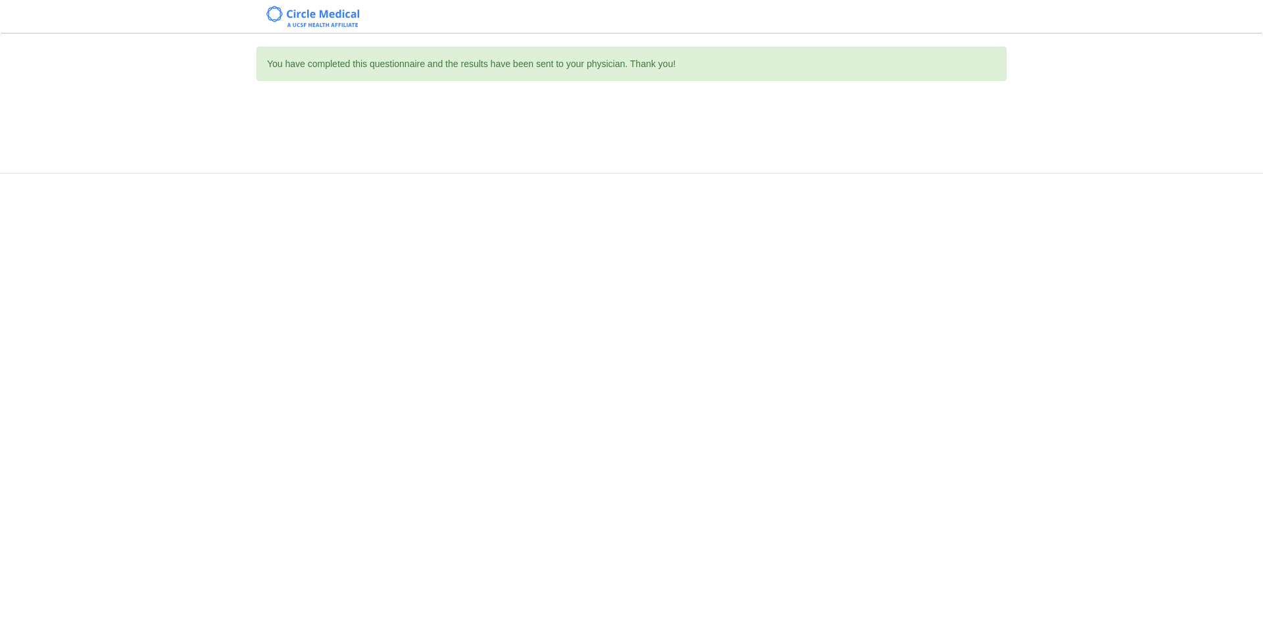
scroll to position [0, 0]
